Goal: Information Seeking & Learning: Learn about a topic

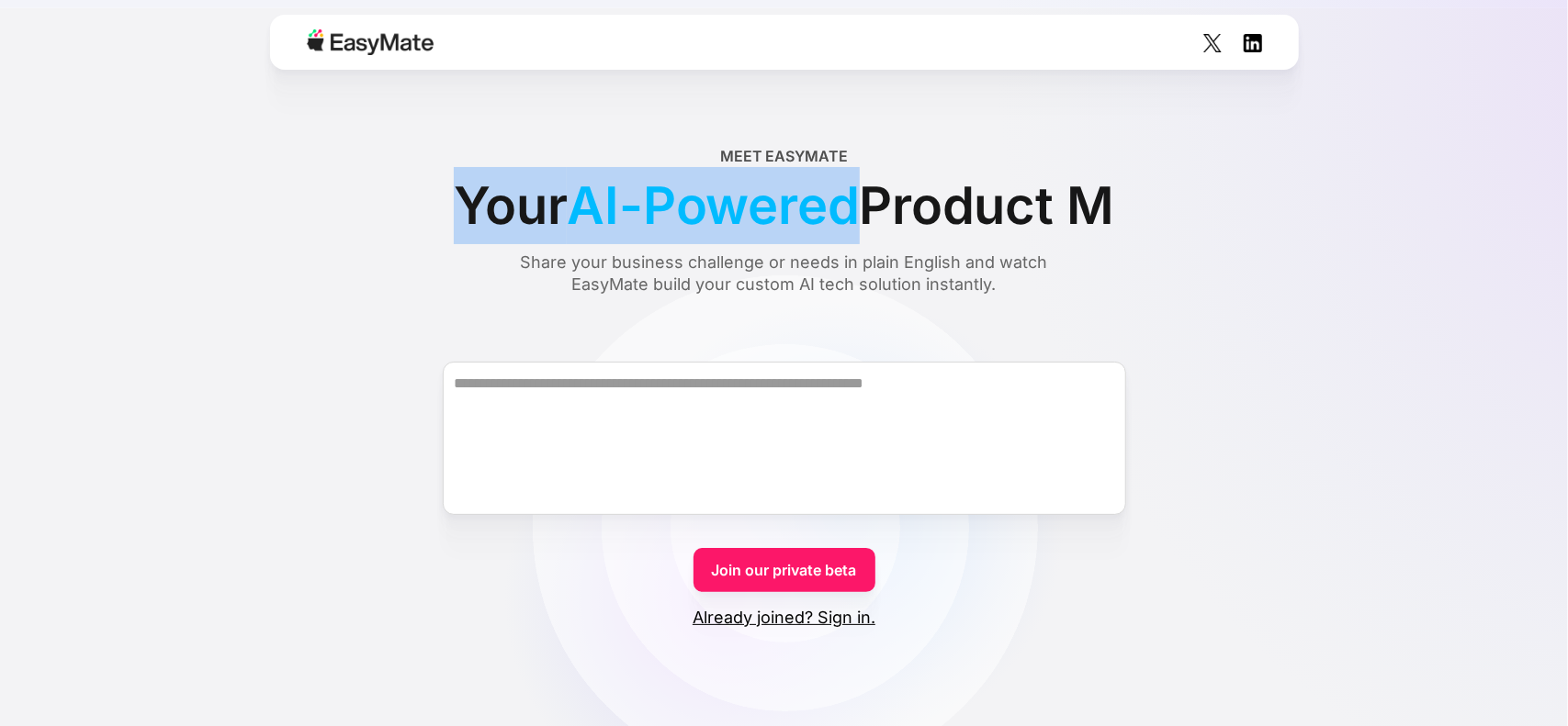
drag, startPoint x: 291, startPoint y: 181, endPoint x: 1224, endPoint y: 191, distance: 933.1
click at [1224, 191] on div "Meet EasyMate Your AI-Powered Product M Share your business challenge or needs …" at bounding box center [784, 220] width 1323 height 151
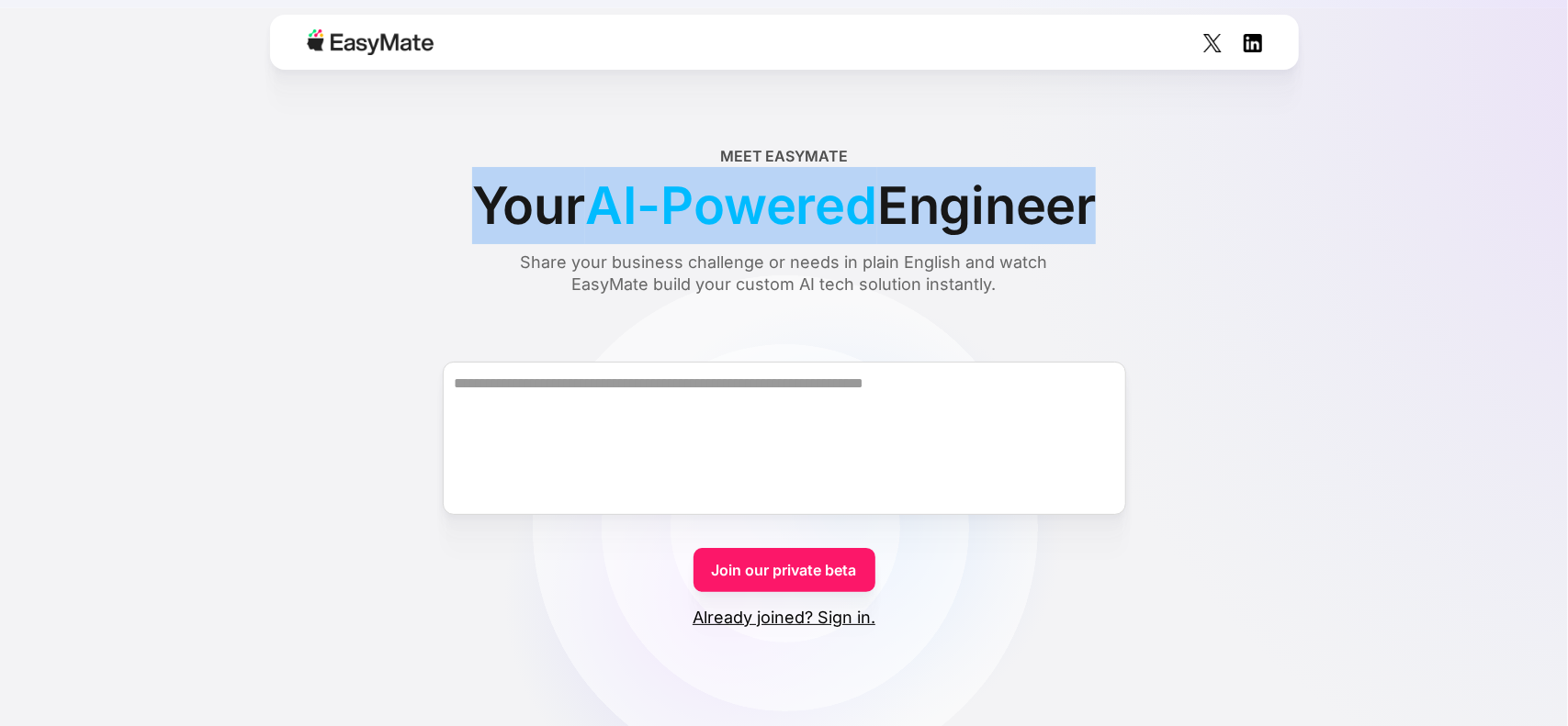
click at [1125, 197] on div "Meet EasyMate Your AI-Powered Engineer Share your business challenge or needs i…" at bounding box center [784, 220] width 1323 height 151
copy div "Your AI-Powered Engineer"
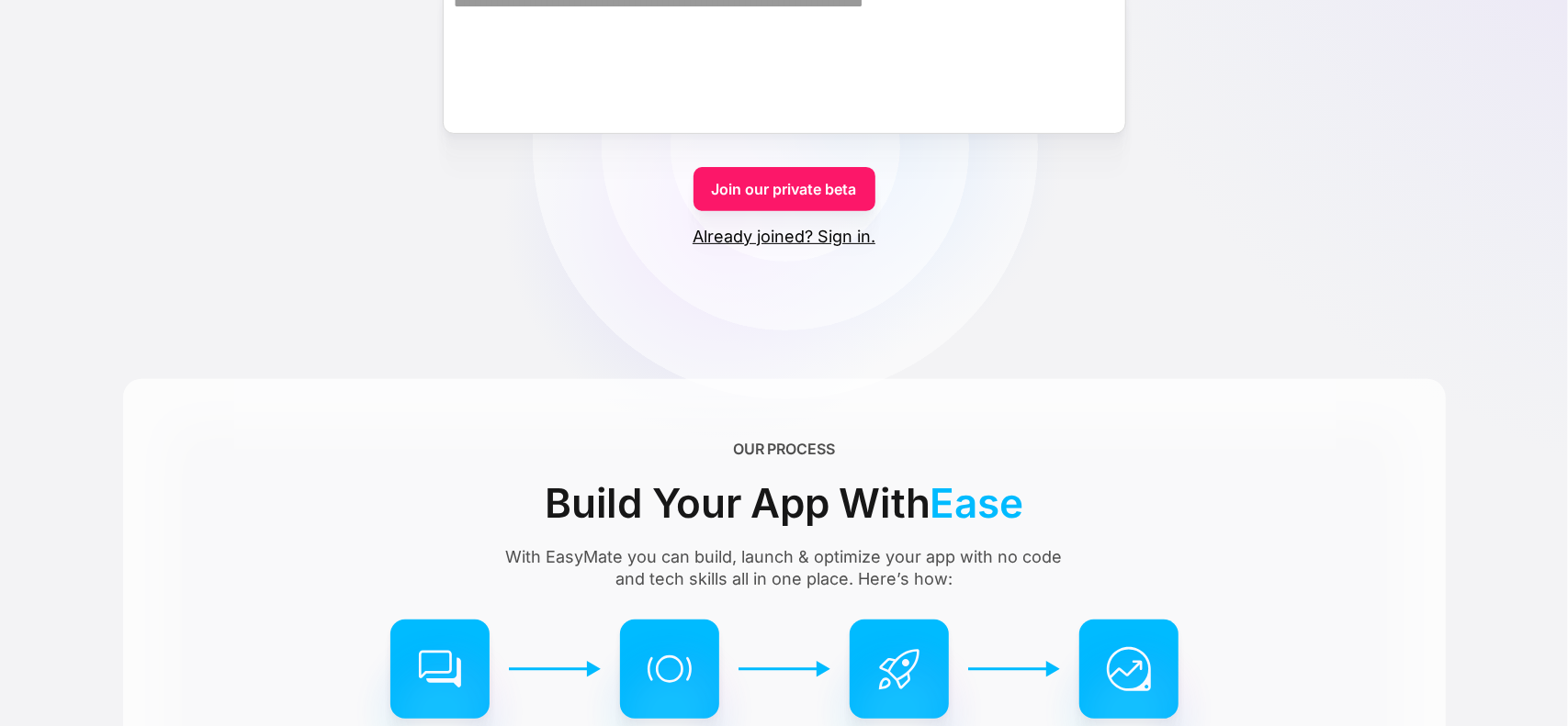
scroll to position [612, 0]
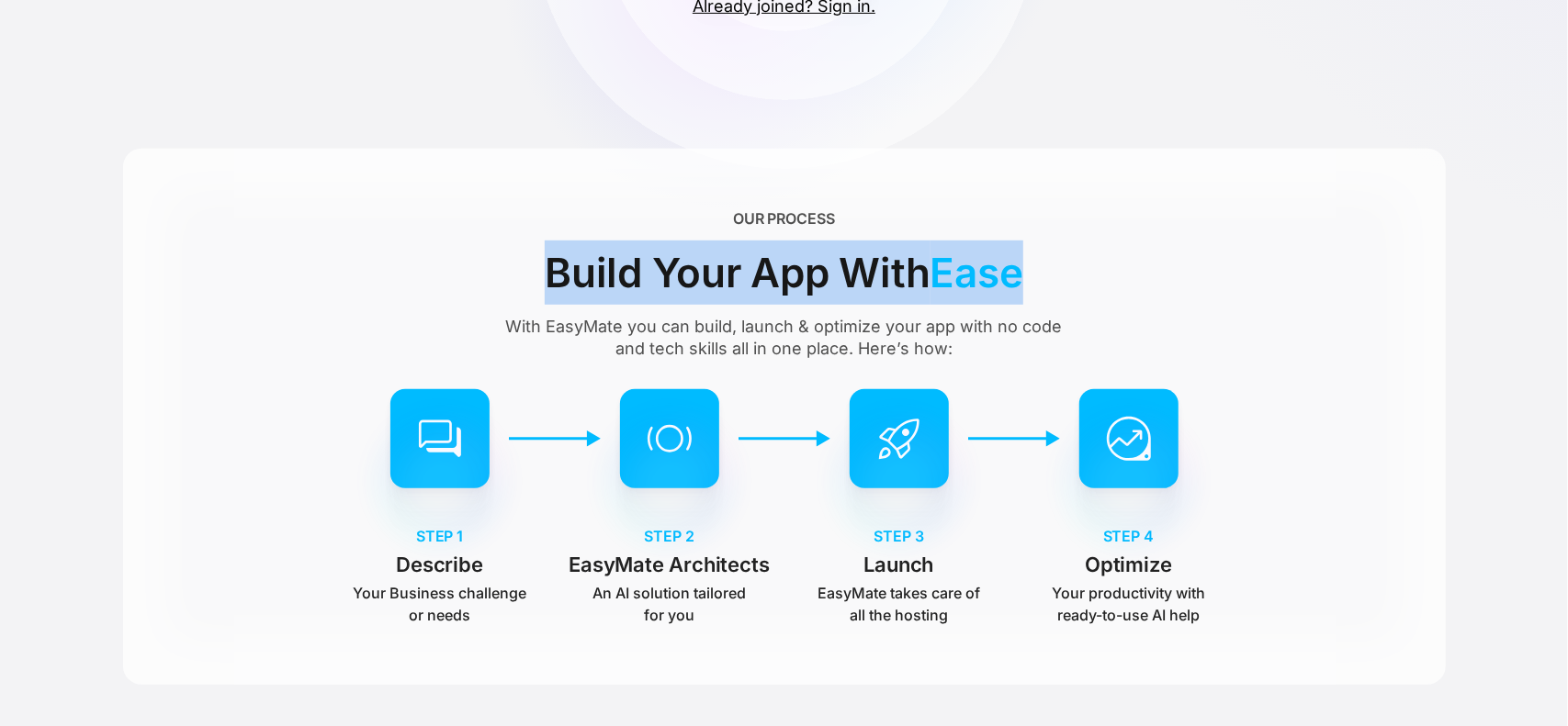
drag, startPoint x: 888, startPoint y: 271, endPoint x: 546, endPoint y: 278, distance: 342.1
click at [546, 278] on div "OUR PROCESS Build Your App With Ease With EasyMate you can build, launch & opti…" at bounding box center [784, 284] width 580 height 152
copy div "Build Your App With Ease"
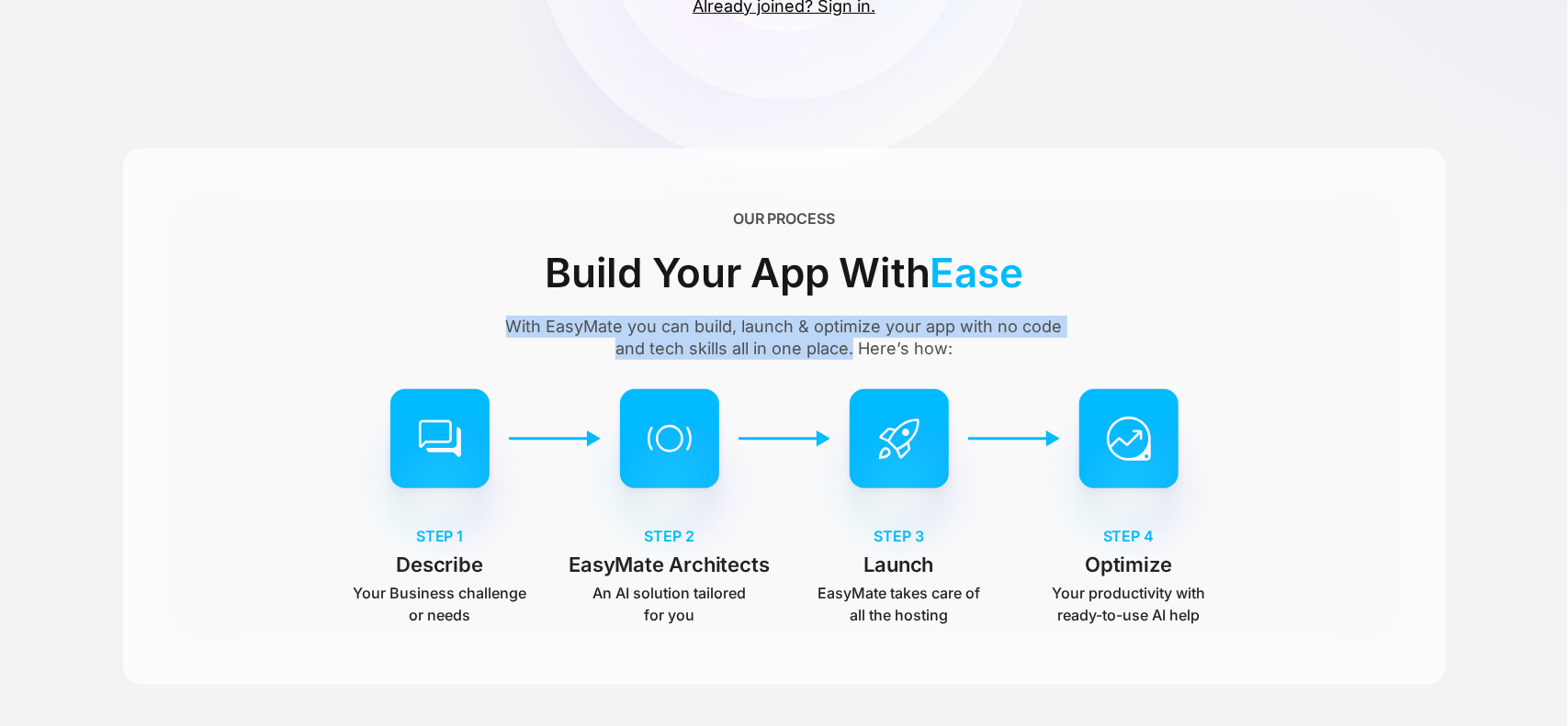
drag, startPoint x: 671, startPoint y: 317, endPoint x: 854, endPoint y: 343, distance: 184.8
click at [854, 343] on div "OUR PROCESS Build Your App With Ease With EasyMate you can build, launch & opti…" at bounding box center [784, 416] width 1323 height 536
copy div "With EasyMate you can build, launch & optimize your app with no code and tech s…"
